Goal: Information Seeking & Learning: Check status

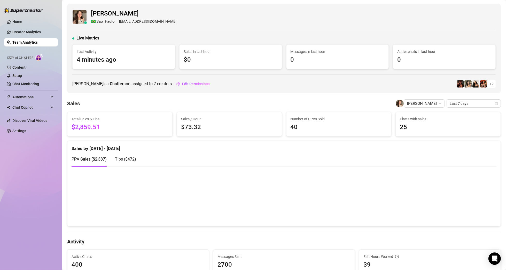
click at [31, 43] on link "Team Analytics" at bounding box center [24, 42] width 25 height 4
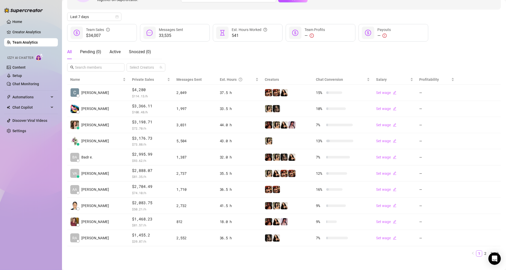
scroll to position [52, 0]
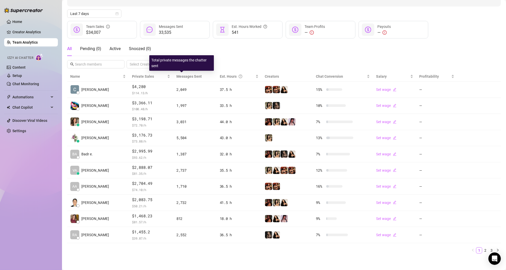
click at [178, 76] on span "Messages Sent" at bounding box center [189, 76] width 25 height 4
click at [161, 75] on div "Private Sales" at bounding box center [151, 77] width 38 height 6
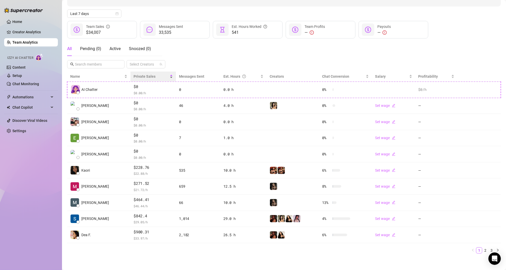
click at [162, 75] on div "Private Sales" at bounding box center [153, 77] width 39 height 6
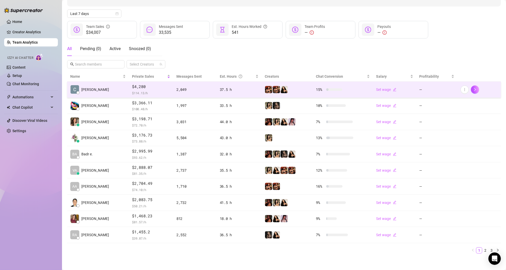
click at [137, 89] on span "$4,280" at bounding box center [151, 87] width 38 height 6
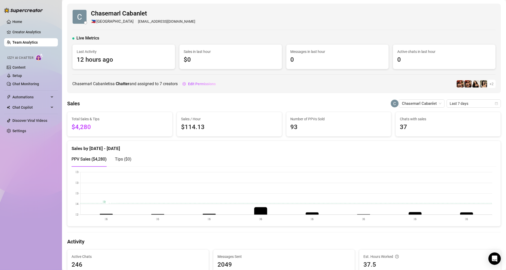
click at [38, 44] on link "Team Analytics" at bounding box center [24, 42] width 25 height 4
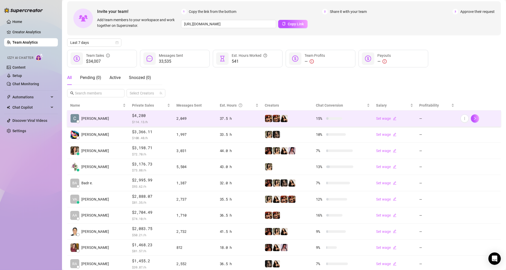
scroll to position [26, 0]
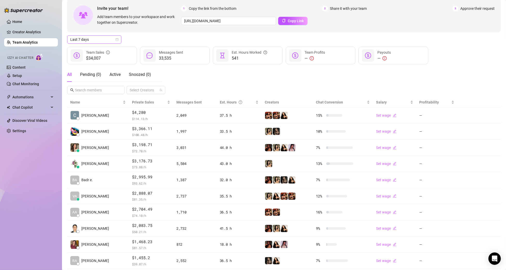
click at [98, 40] on span "Last 7 days" at bounding box center [94, 40] width 48 height 8
click at [95, 65] on div "Last 30 days" at bounding box center [94, 67] width 46 height 6
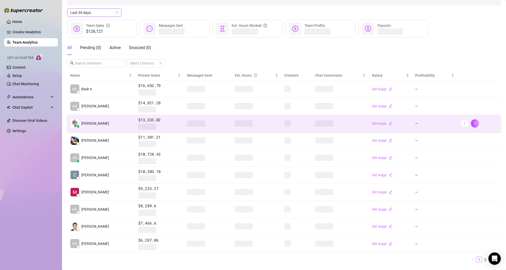
scroll to position [64, 0]
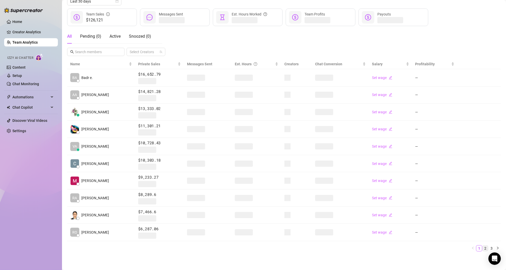
click at [483, 247] on link "2" at bounding box center [486, 249] width 6 height 6
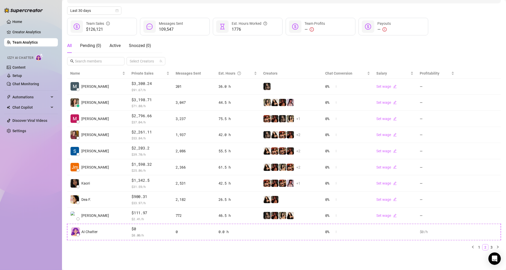
scroll to position [54, 0]
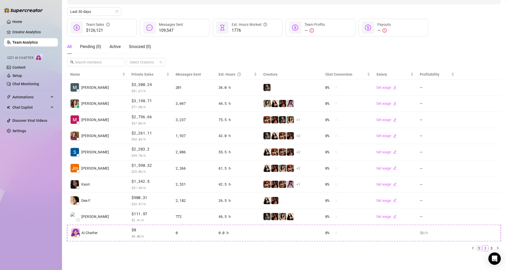
click at [477, 248] on link "1" at bounding box center [480, 249] width 6 height 6
